Goal: Task Accomplishment & Management: Manage account settings

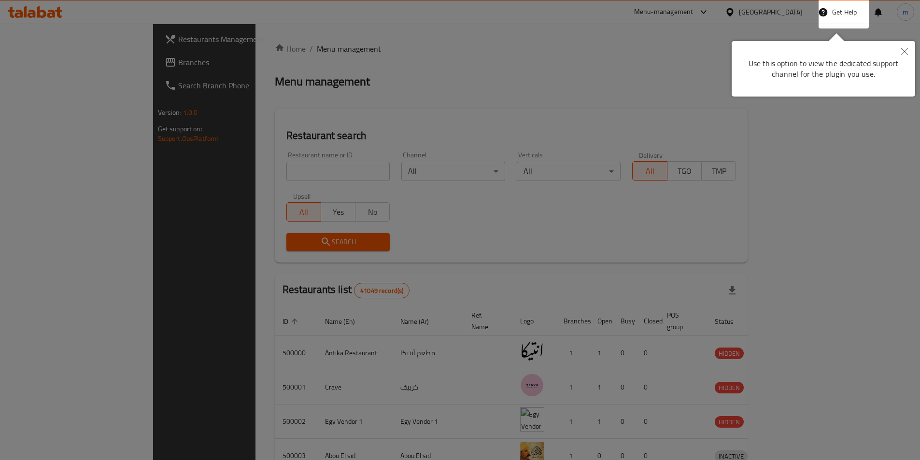
click at [905, 50] on icon "Close" at bounding box center [904, 51] width 7 height 7
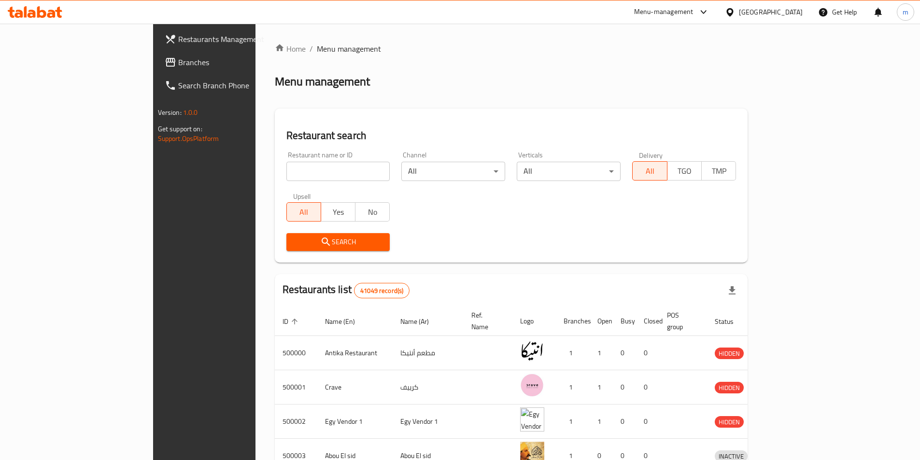
click at [739, 13] on div at bounding box center [732, 12] width 14 height 11
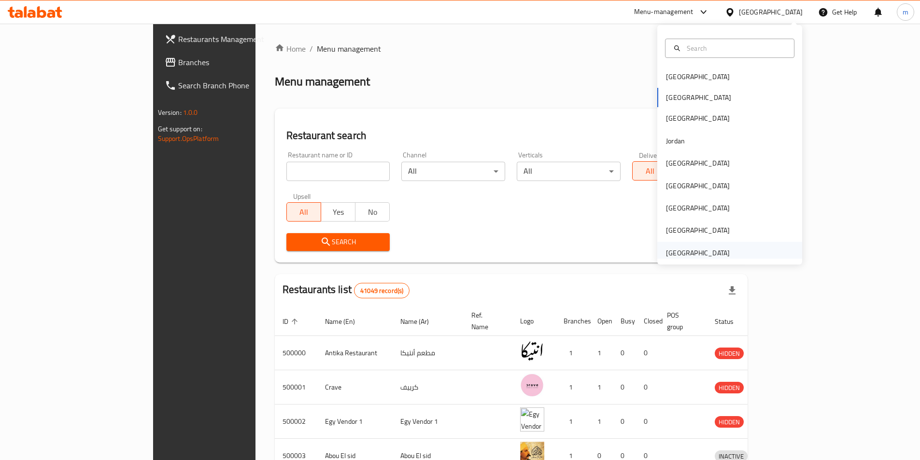
click at [717, 254] on div "[GEOGRAPHIC_DATA]" at bounding box center [698, 253] width 64 height 11
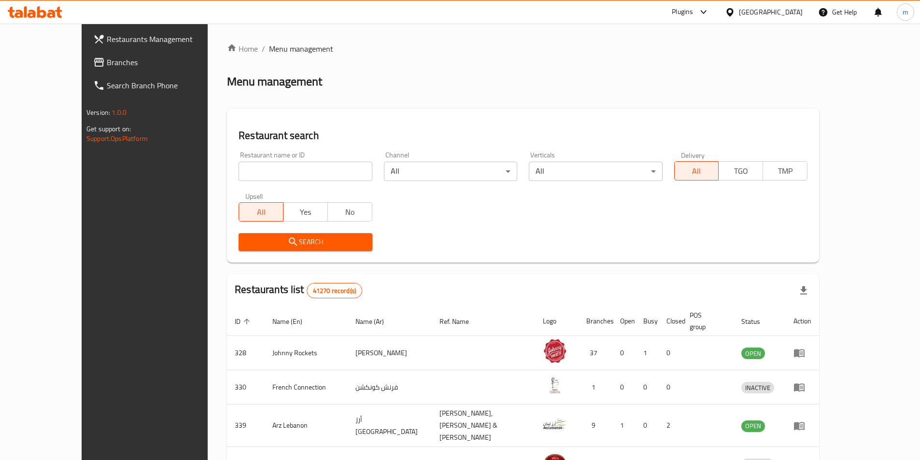
click at [107, 65] on span "Branches" at bounding box center [167, 63] width 121 height 12
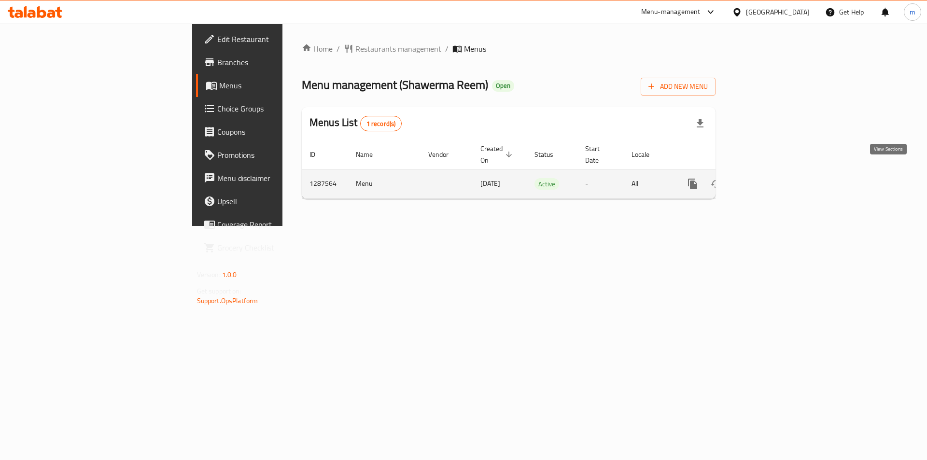
click at [768, 178] on icon "enhanced table" at bounding box center [763, 184] width 12 height 12
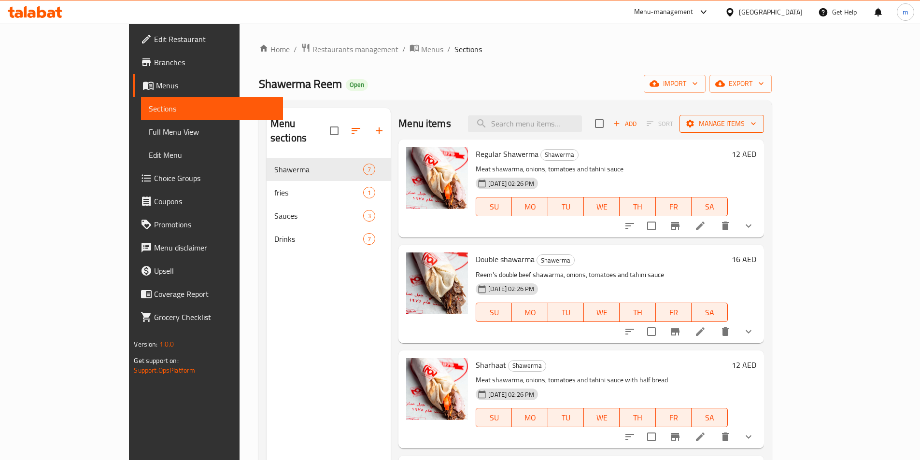
click at [756, 119] on span "Manage items" at bounding box center [721, 124] width 69 height 12
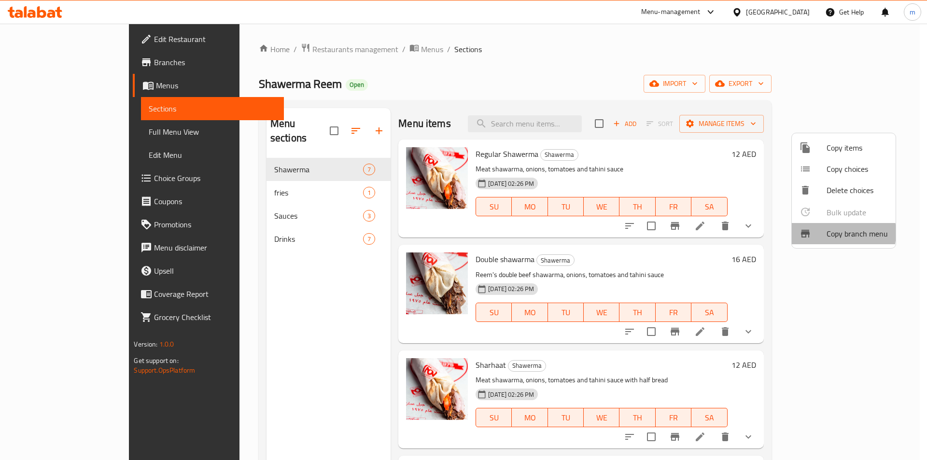
click at [832, 233] on span "Copy branch menu" at bounding box center [857, 234] width 61 height 12
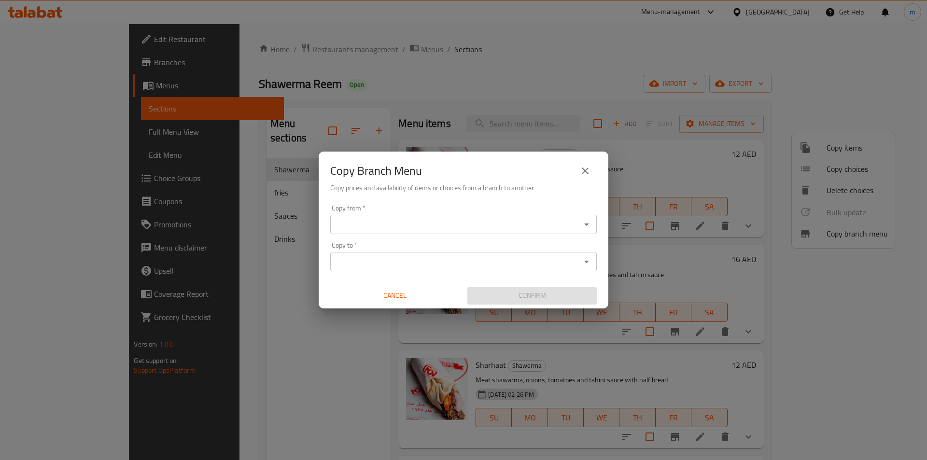
click at [489, 228] on input "Copy from   *" at bounding box center [455, 225] width 245 height 14
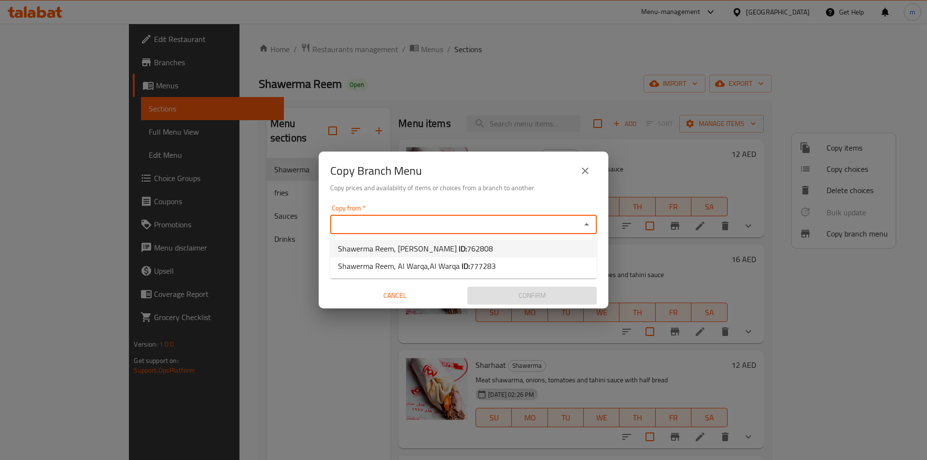
click at [467, 250] on span "762808" at bounding box center [480, 248] width 26 height 14
type input "Shawerma Reem, [PERSON_NAME]"
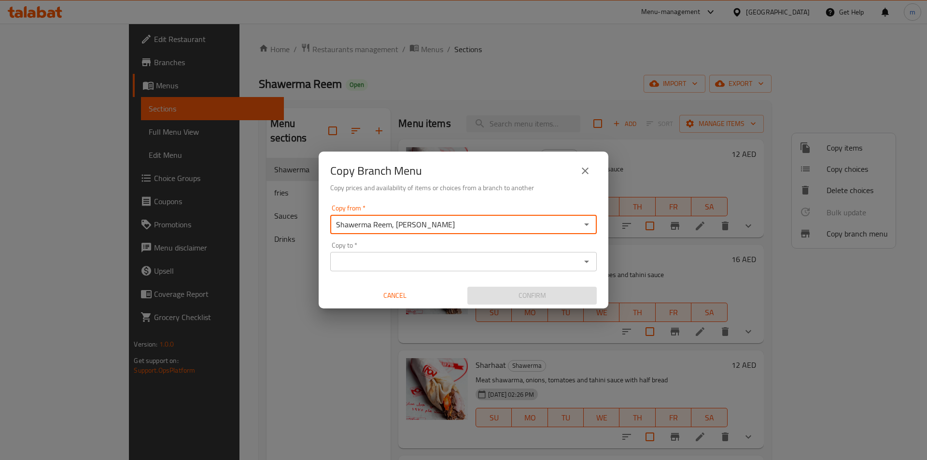
click at [441, 262] on input "Copy to   *" at bounding box center [455, 262] width 245 height 14
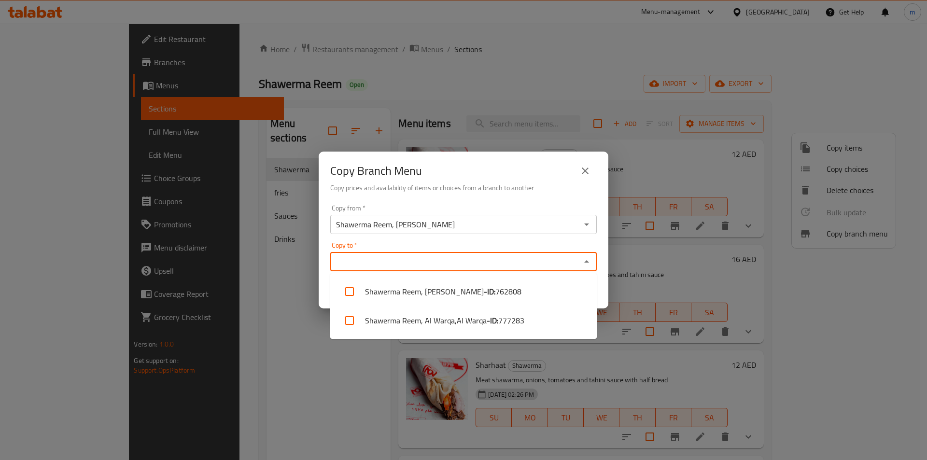
paste input "777283"
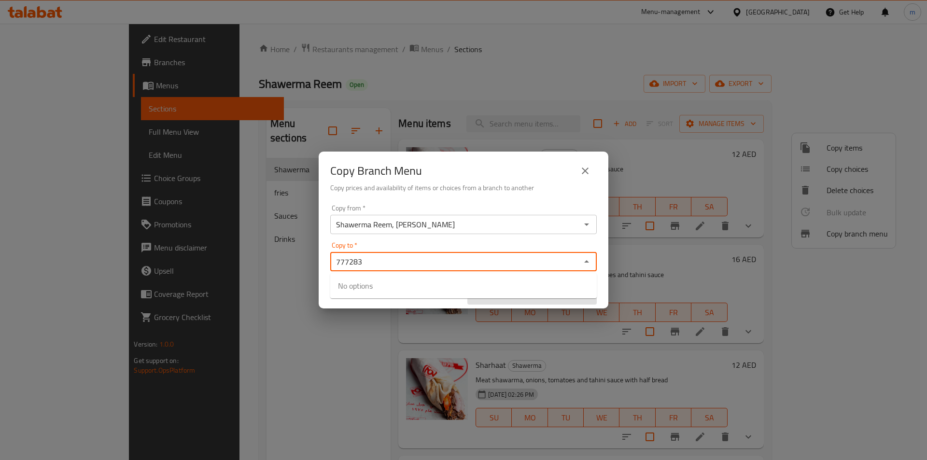
click at [549, 255] on input "777283" at bounding box center [455, 262] width 245 height 14
drag, startPoint x: 581, startPoint y: 259, endPoint x: 565, endPoint y: 265, distance: 17.0
click at [579, 261] on div "777283 Copy to *" at bounding box center [463, 261] width 267 height 19
type input "7"
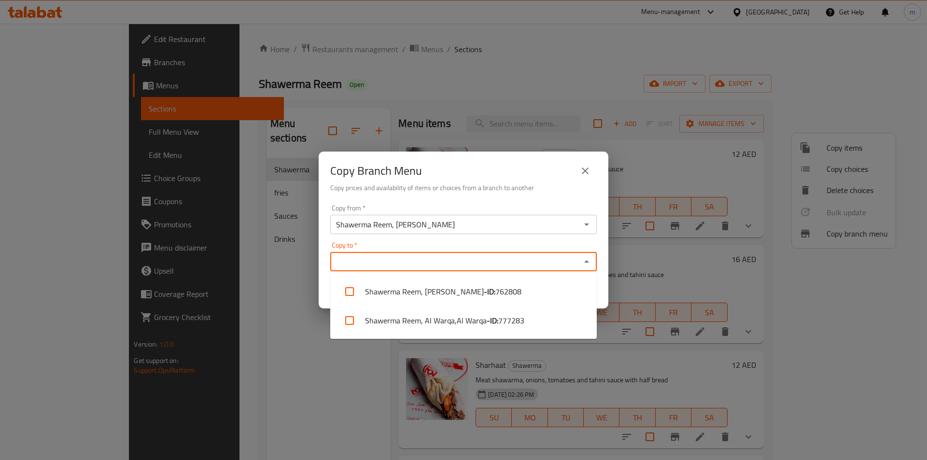
click at [383, 258] on input "Copy to   *" at bounding box center [455, 262] width 245 height 14
click at [520, 325] on span "777283" at bounding box center [511, 321] width 26 height 12
checkbox input "true"
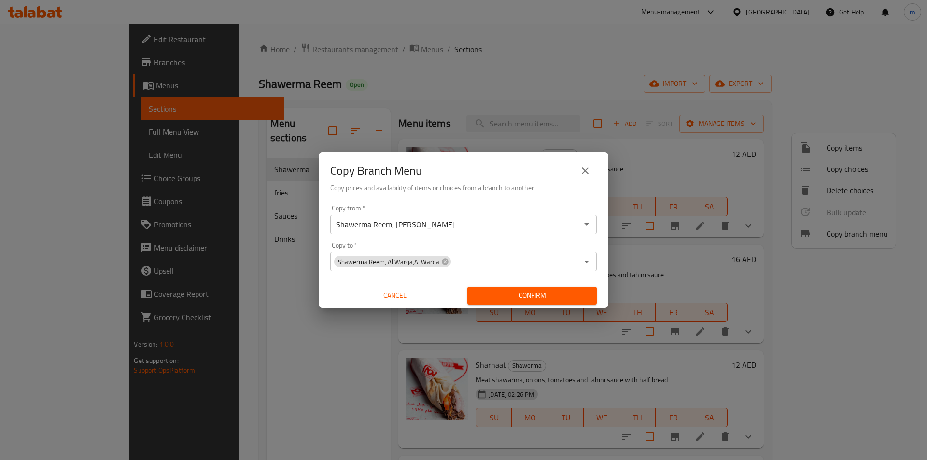
click at [599, 225] on div "Copy from   * Shawerma Reem, Al Wahdah Copy from * Copy to   * Shawerma Reem, A…" at bounding box center [464, 255] width 290 height 108
click at [550, 296] on span "Confirm" at bounding box center [532, 296] width 114 height 12
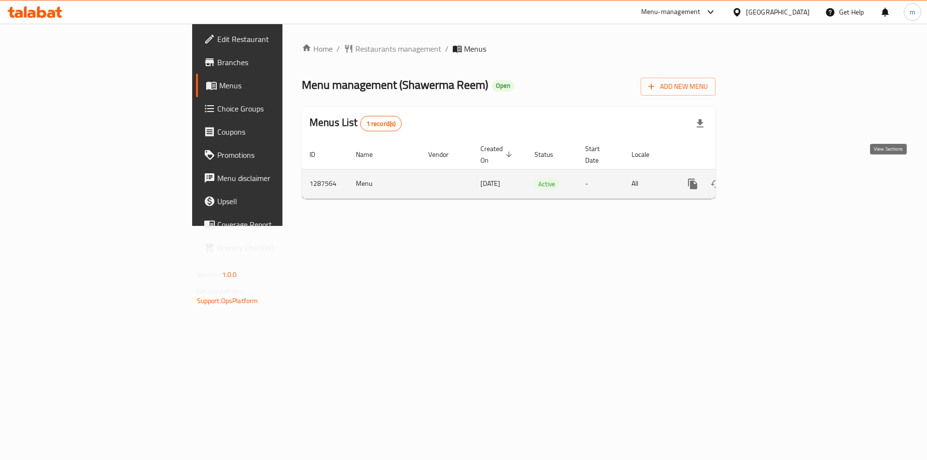
click at [774, 173] on link "enhanced table" at bounding box center [762, 183] width 23 height 23
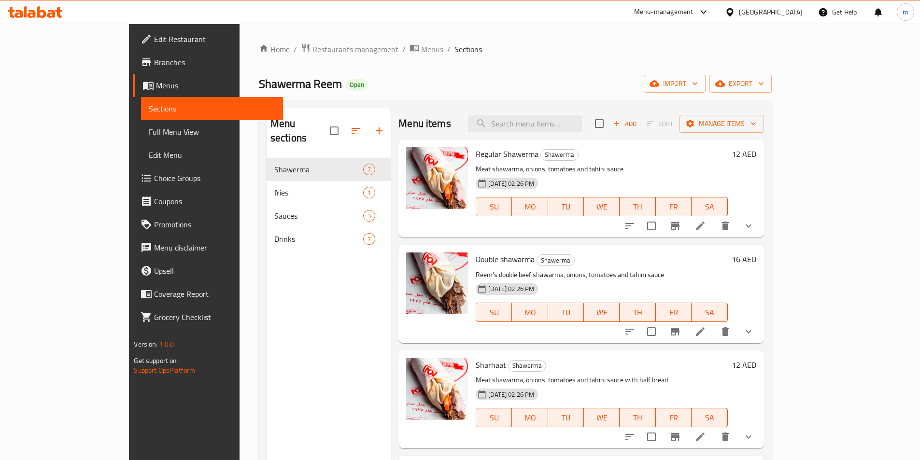
click at [149, 128] on span "Full Menu View" at bounding box center [212, 132] width 126 height 12
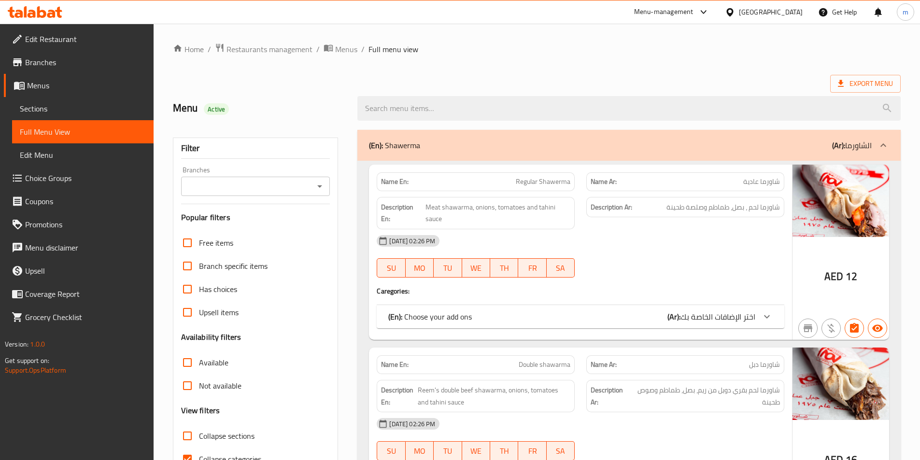
click at [237, 184] on input "Branches" at bounding box center [247, 187] width 127 height 14
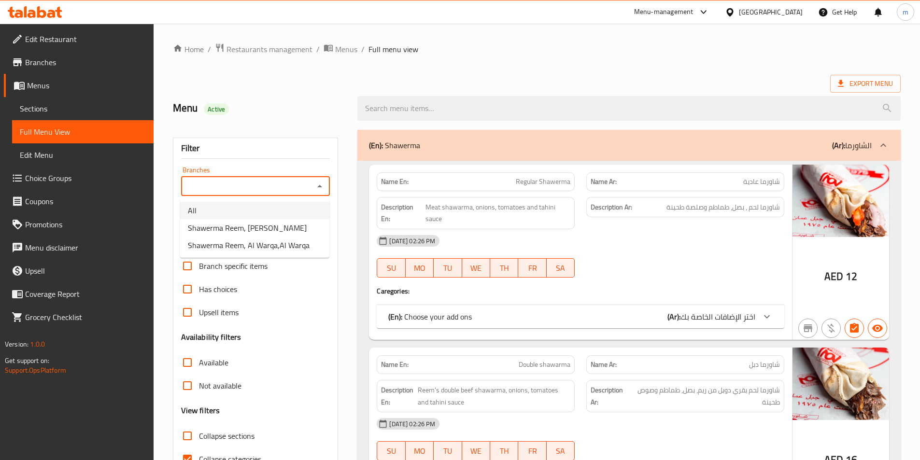
click at [92, 65] on span "Branches" at bounding box center [85, 63] width 121 height 12
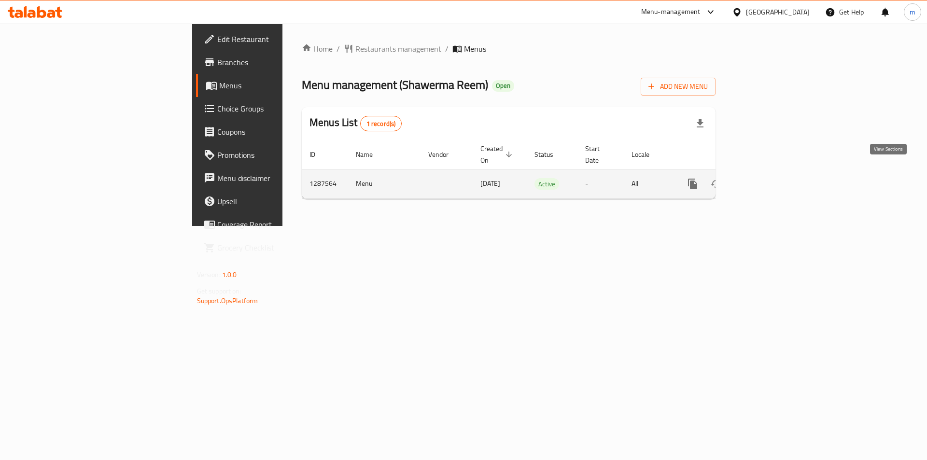
click at [767, 180] on icon "enhanced table" at bounding box center [762, 184] width 9 height 9
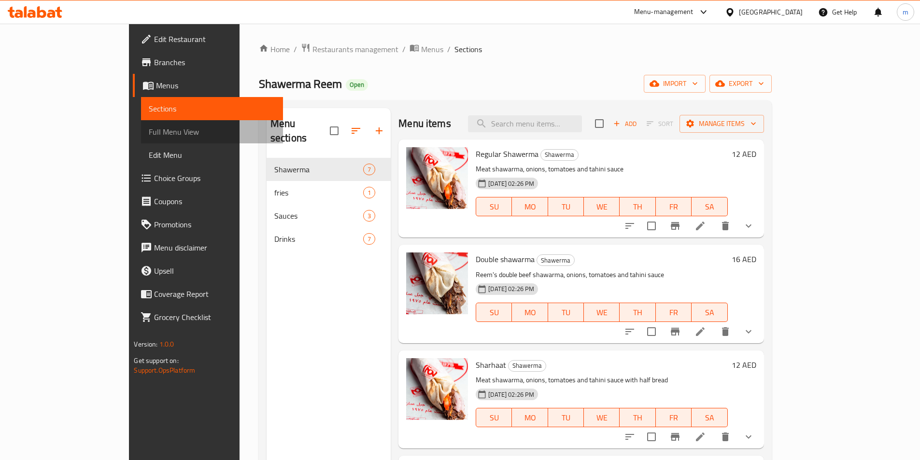
click at [149, 138] on span "Full Menu View" at bounding box center [212, 132] width 126 height 12
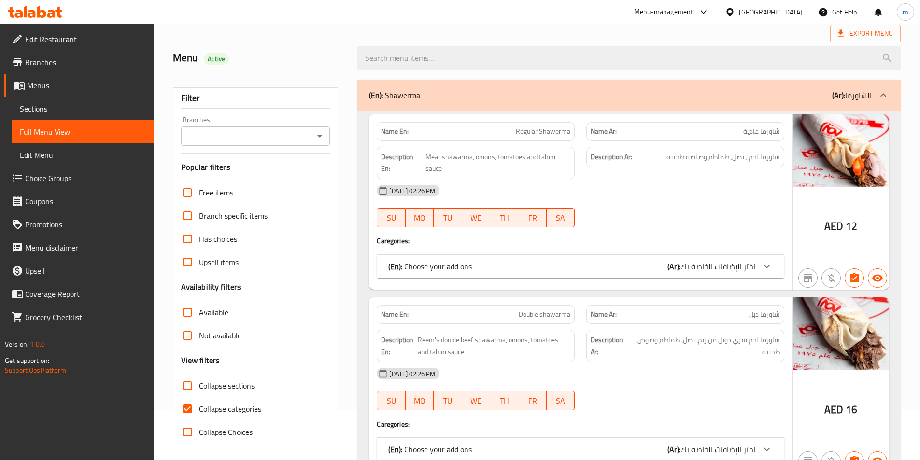
scroll to position [97, 0]
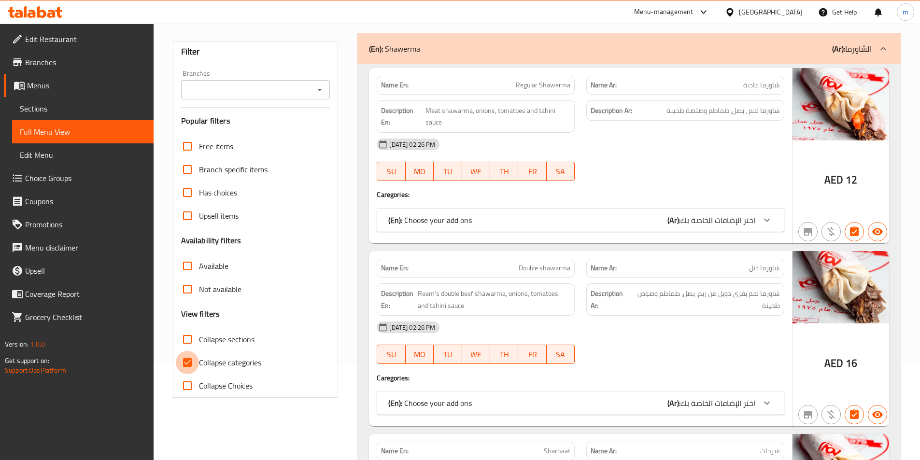
click at [187, 366] on input "Collapse categories" at bounding box center [187, 362] width 23 height 23
checkbox input "false"
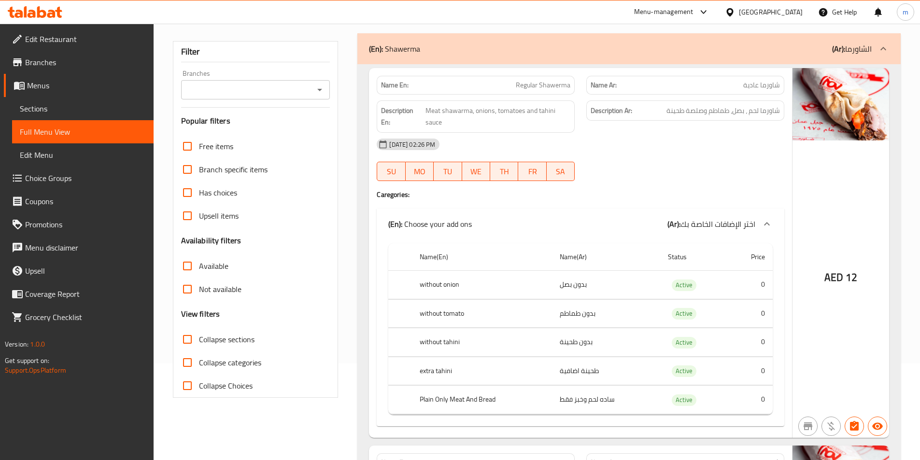
click at [247, 91] on input "Branches" at bounding box center [247, 90] width 127 height 14
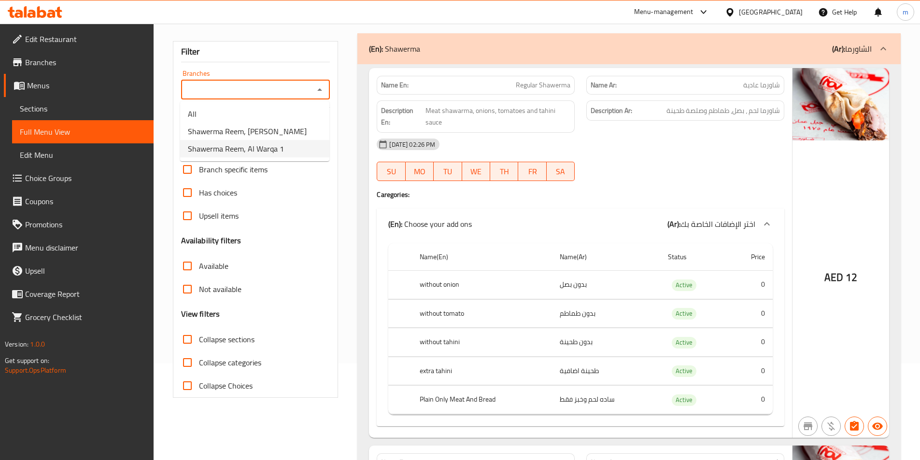
click at [258, 143] on span "Shawerma Reem, Al Warqa 1" at bounding box center [236, 149] width 96 height 12
type input "Shawerma Reem, Al Warqa 1"
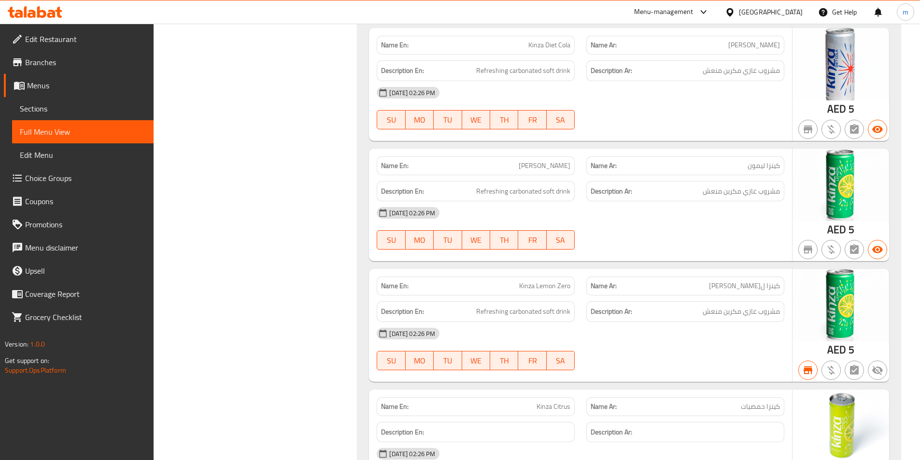
scroll to position [3479, 0]
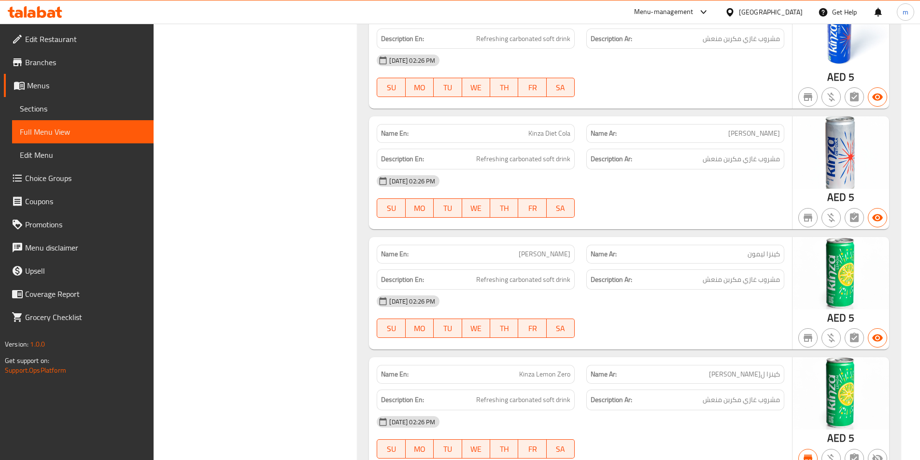
click at [69, 65] on span "Branches" at bounding box center [85, 63] width 121 height 12
